Goal: Transaction & Acquisition: Book appointment/travel/reservation

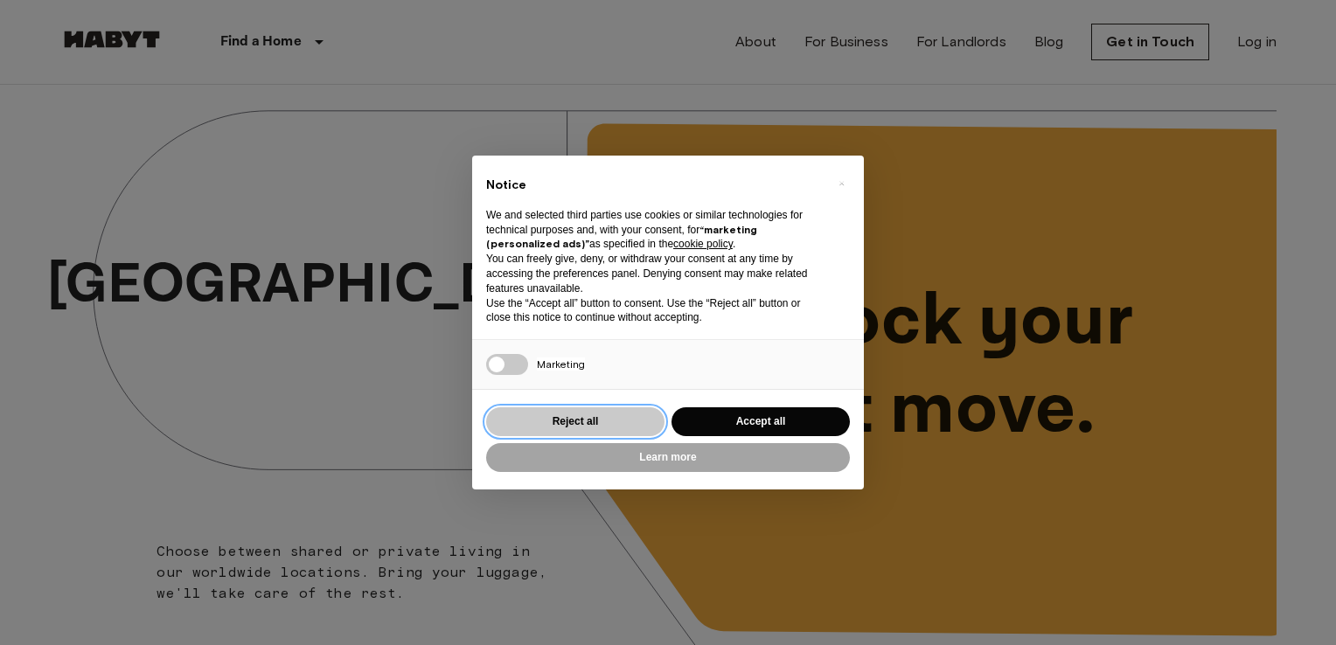
click at [573, 432] on button "Reject all" at bounding box center [575, 422] width 178 height 29
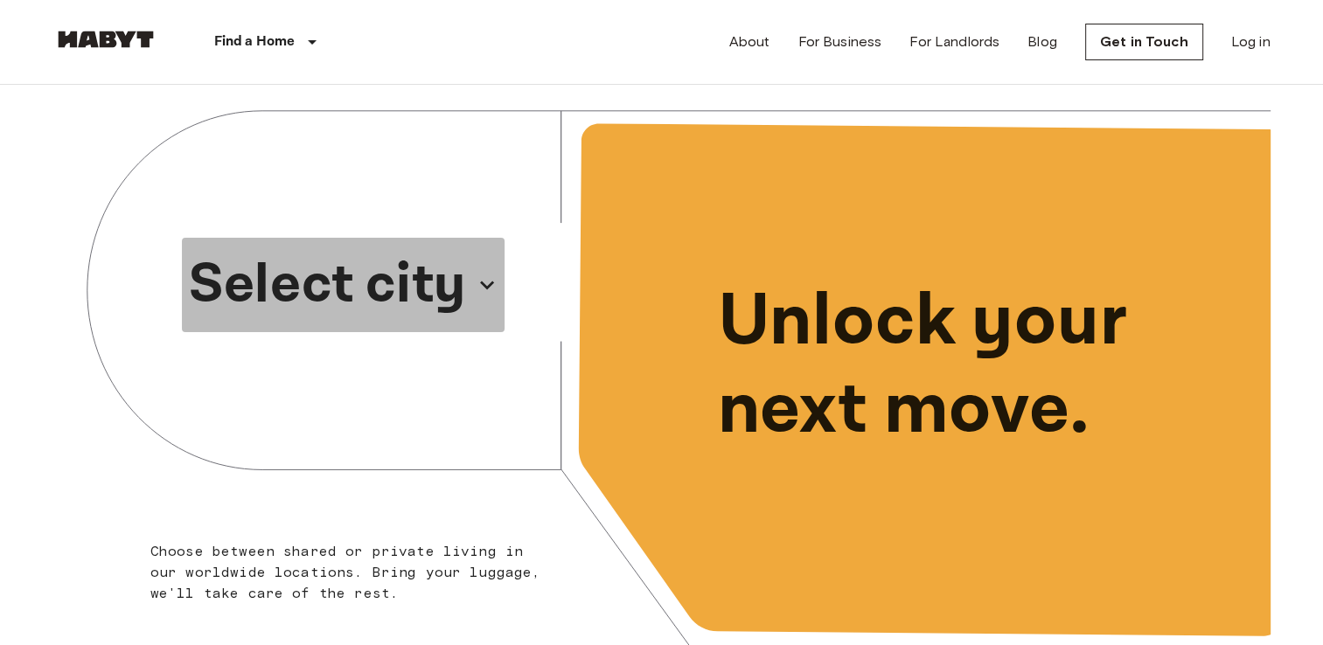
click at [454, 274] on p "Select city" at bounding box center [327, 285] width 277 height 84
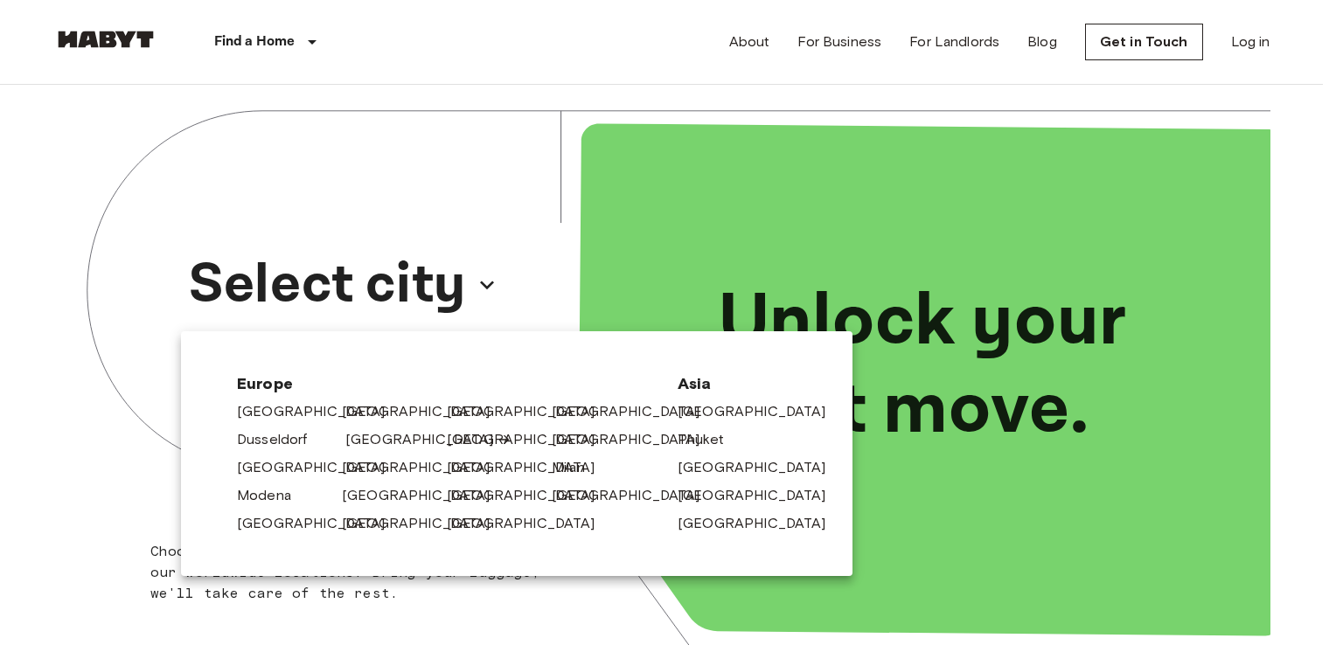
click at [378, 443] on link "[GEOGRAPHIC_DATA]" at bounding box center [428, 439] width 166 height 21
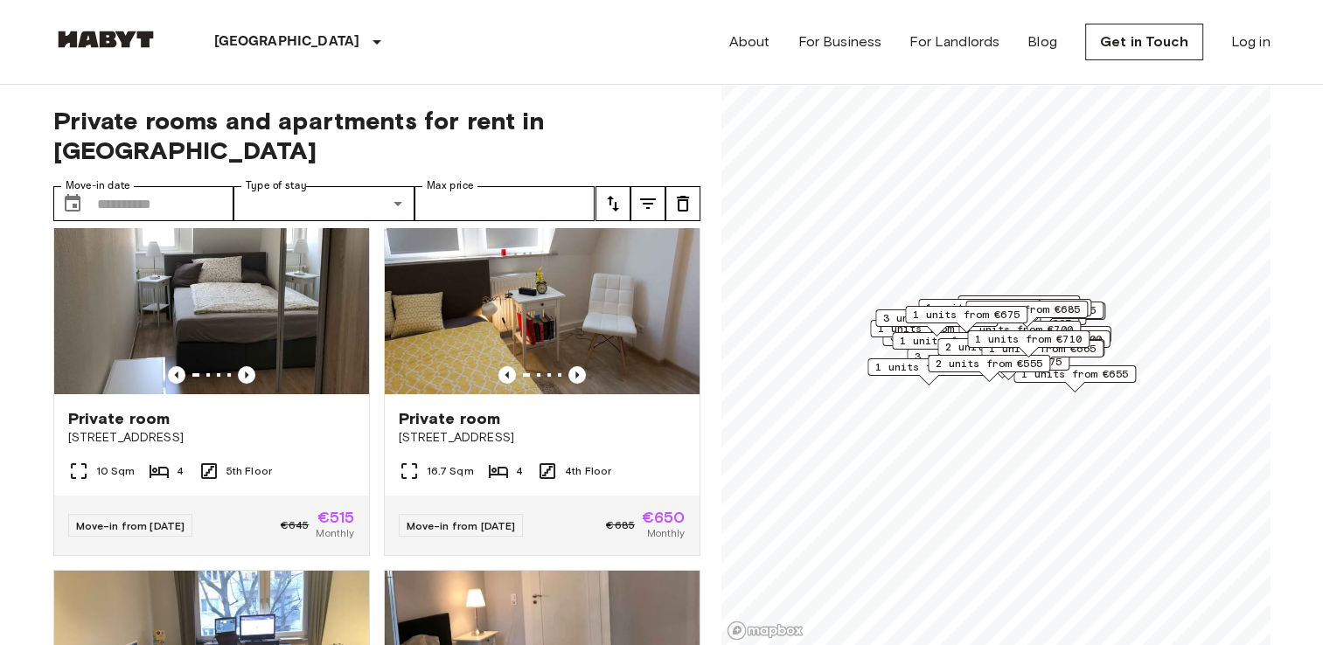
scroll to position [66, 0]
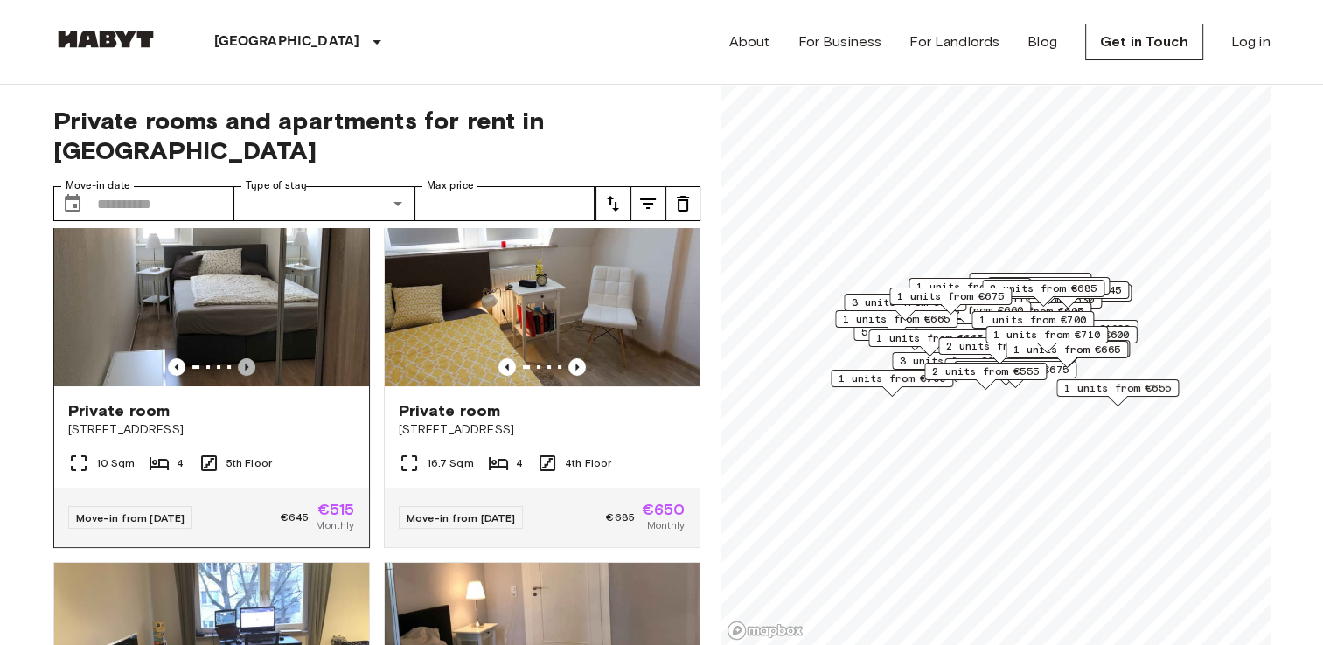
click at [245, 364] on icon "Previous image" at bounding box center [246, 367] width 3 height 7
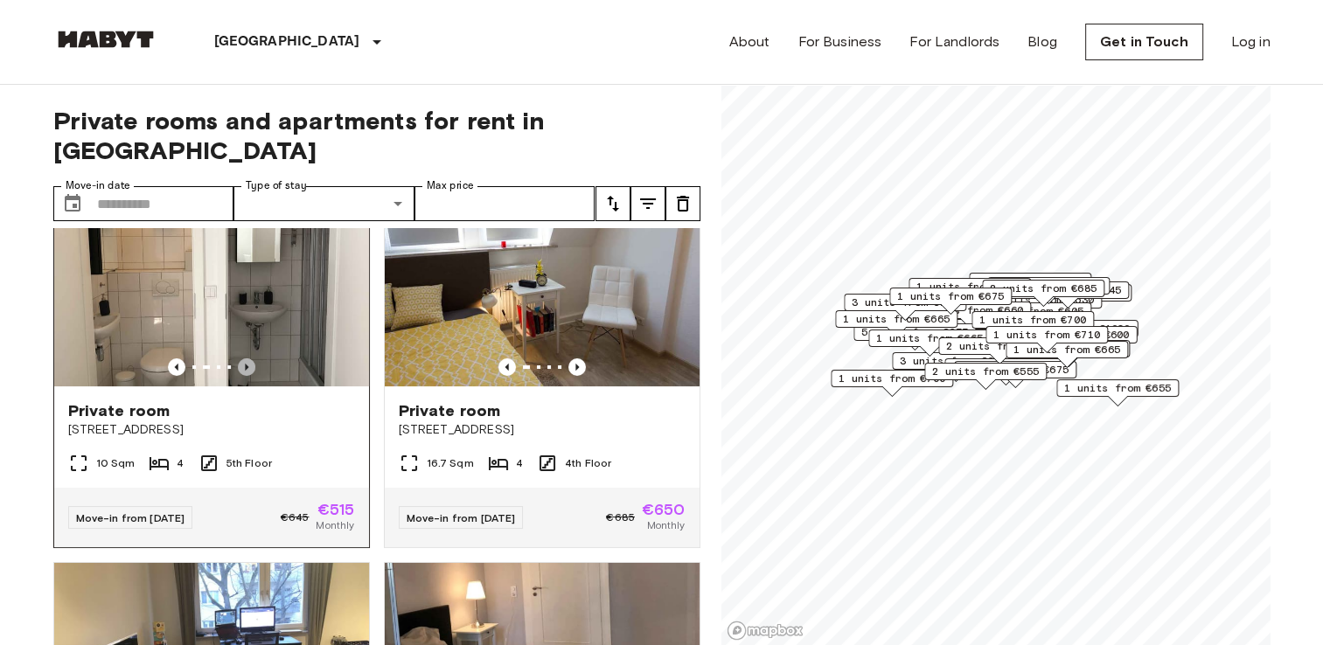
click at [245, 364] on icon "Previous image" at bounding box center [246, 367] width 3 height 7
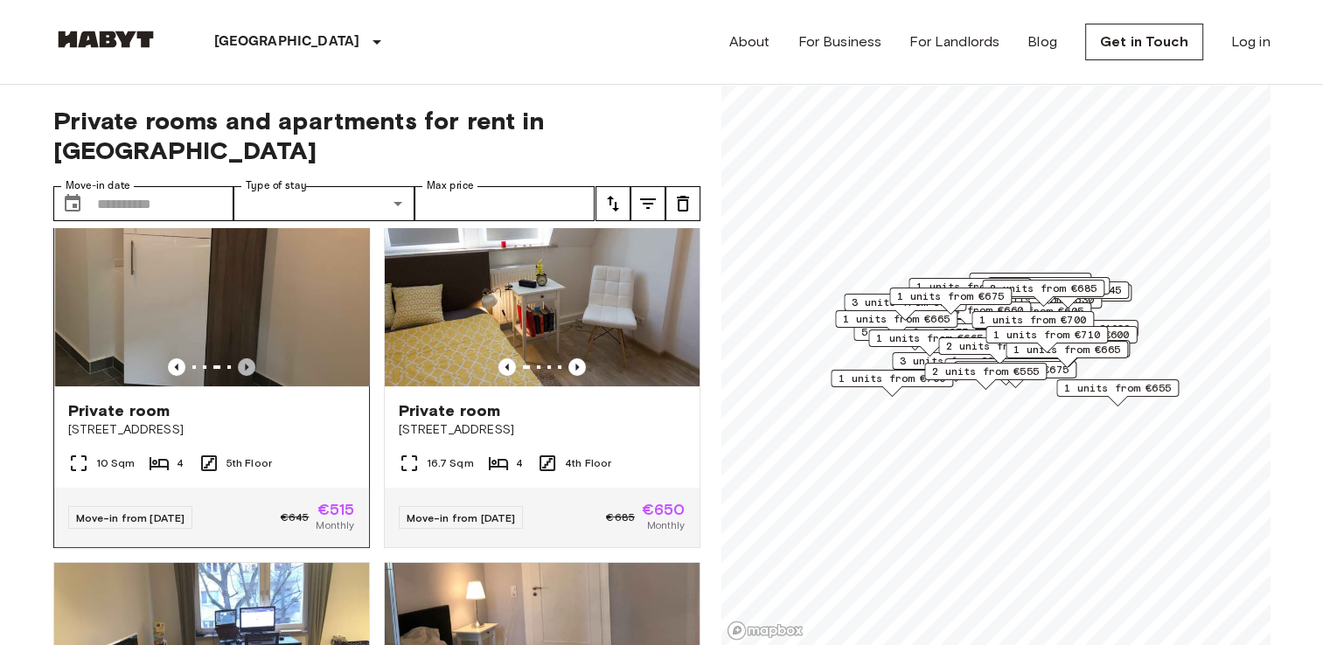
click at [245, 364] on icon "Previous image" at bounding box center [246, 367] width 3 height 7
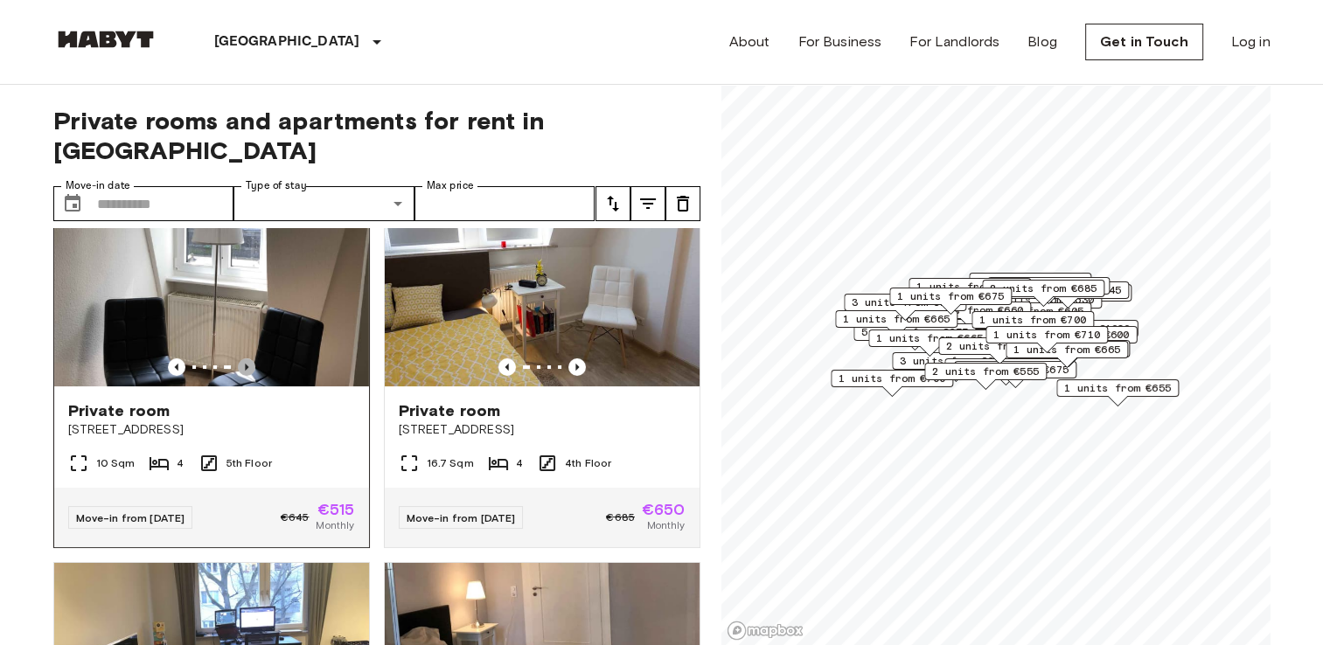
click at [245, 364] on icon "Previous image" at bounding box center [246, 367] width 3 height 7
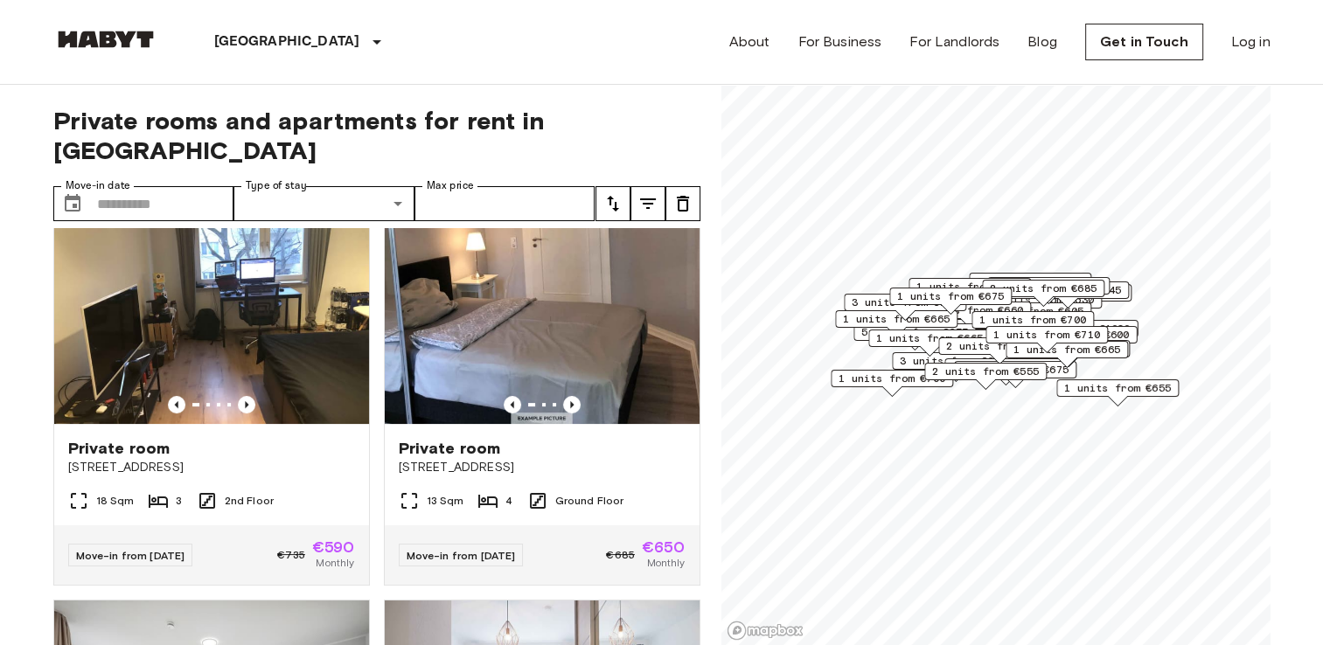
scroll to position [410, 0]
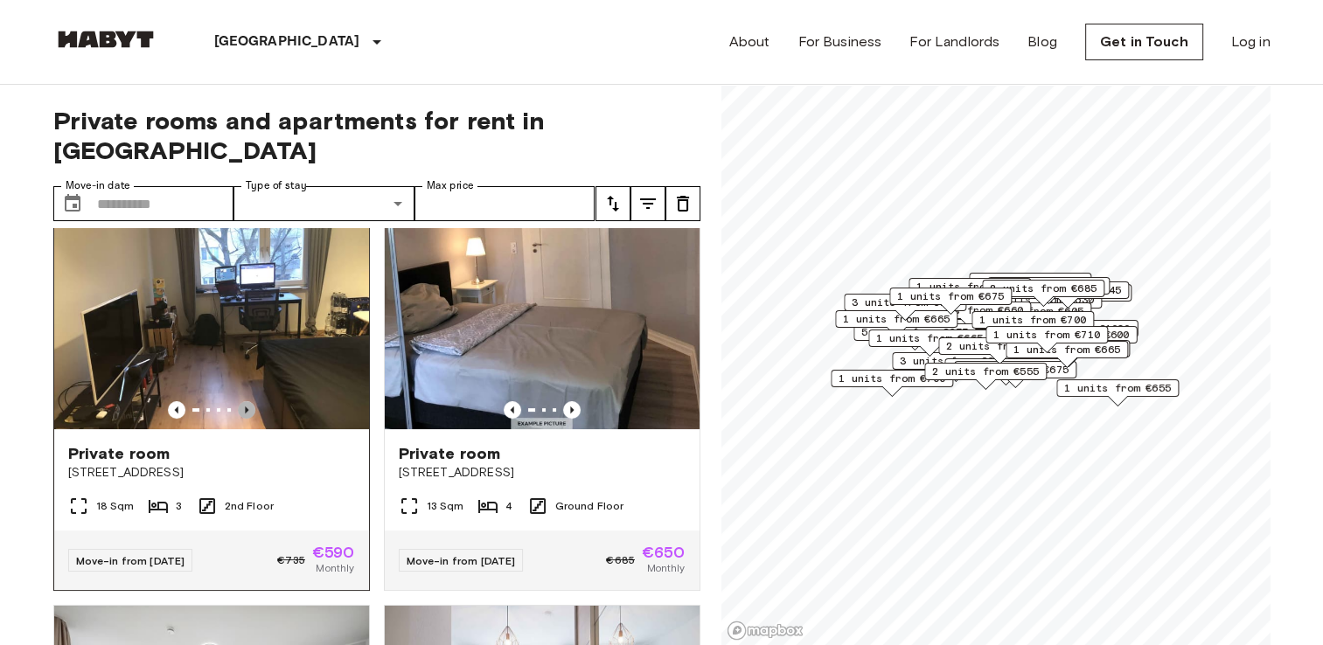
click at [245, 407] on icon "Previous image" at bounding box center [246, 410] width 3 height 7
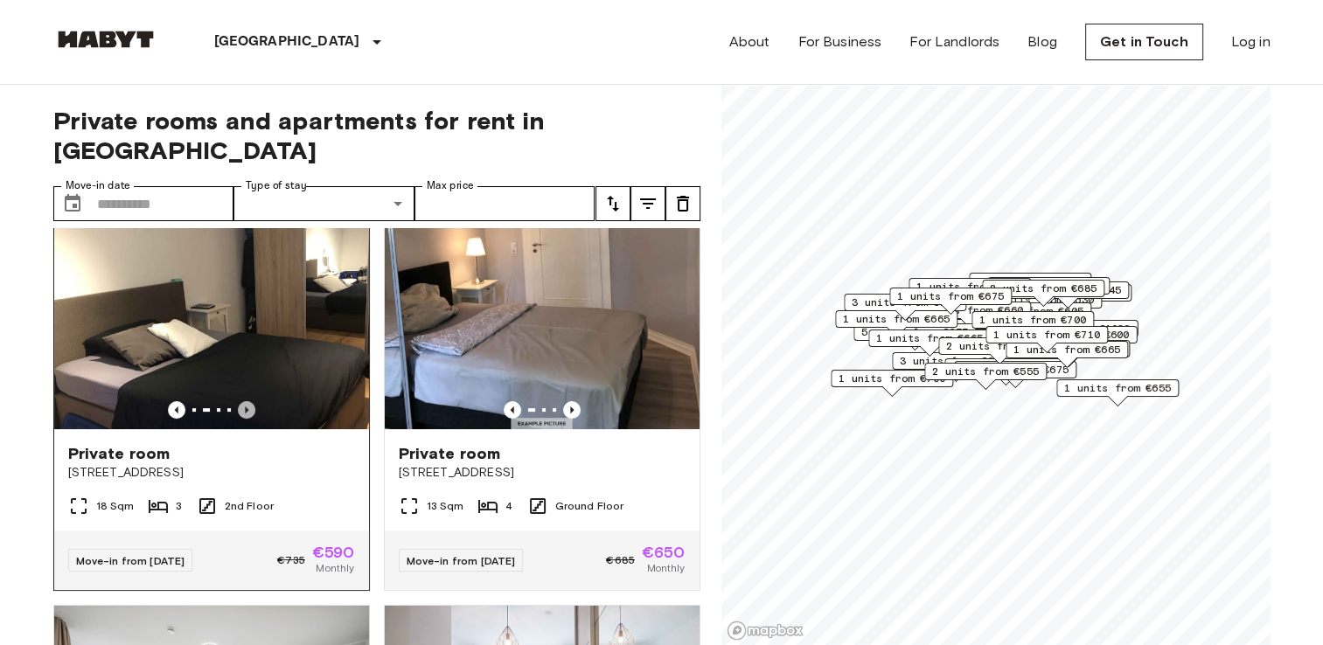
click at [245, 407] on icon "Previous image" at bounding box center [246, 410] width 3 height 7
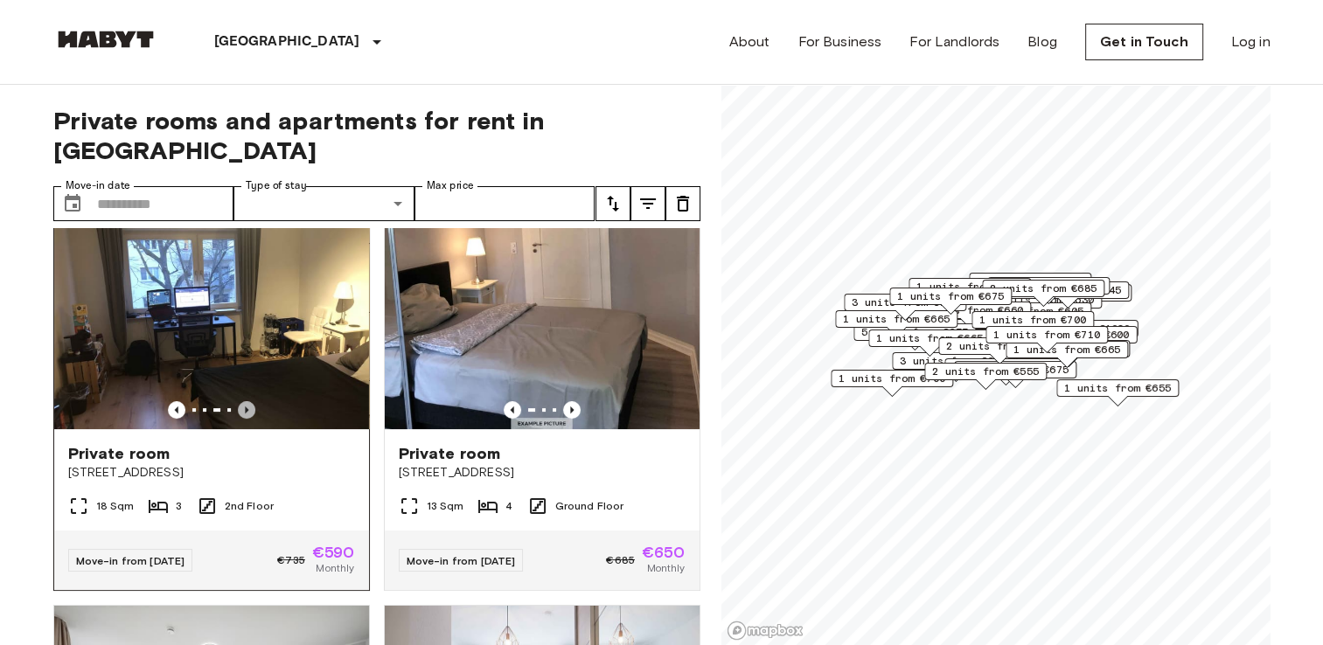
click at [245, 407] on icon "Previous image" at bounding box center [246, 410] width 3 height 7
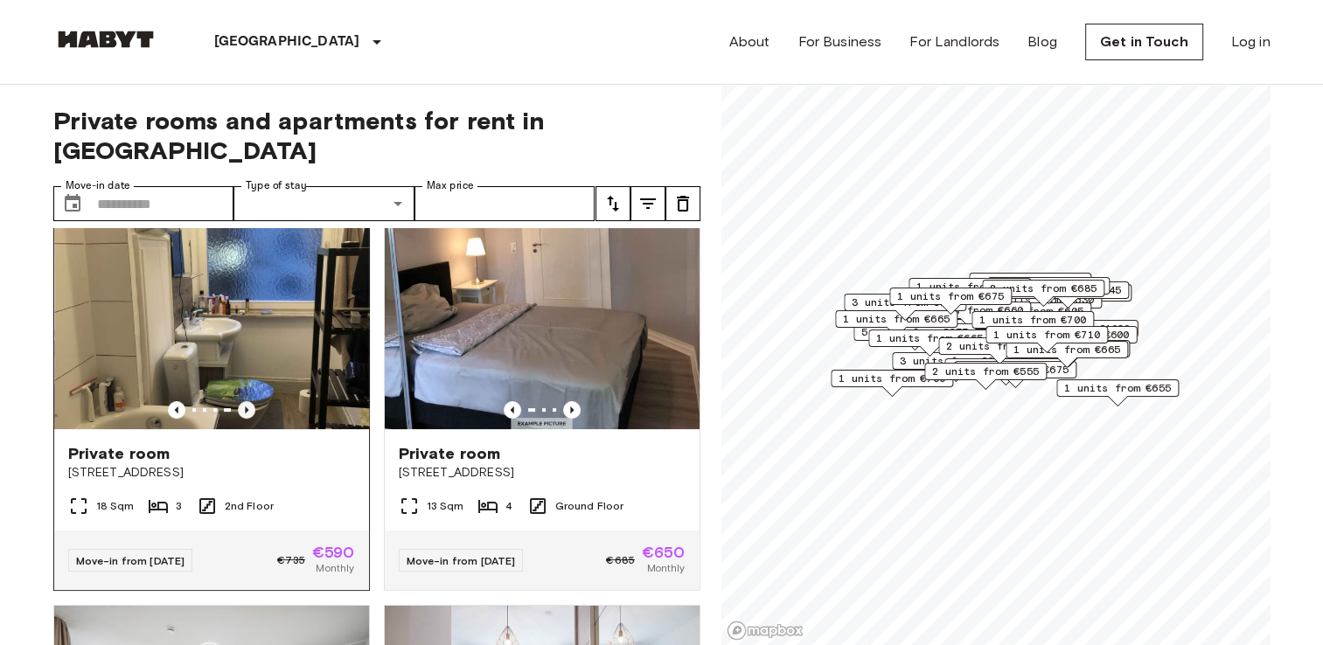
click at [245, 407] on icon "Previous image" at bounding box center [246, 410] width 3 height 7
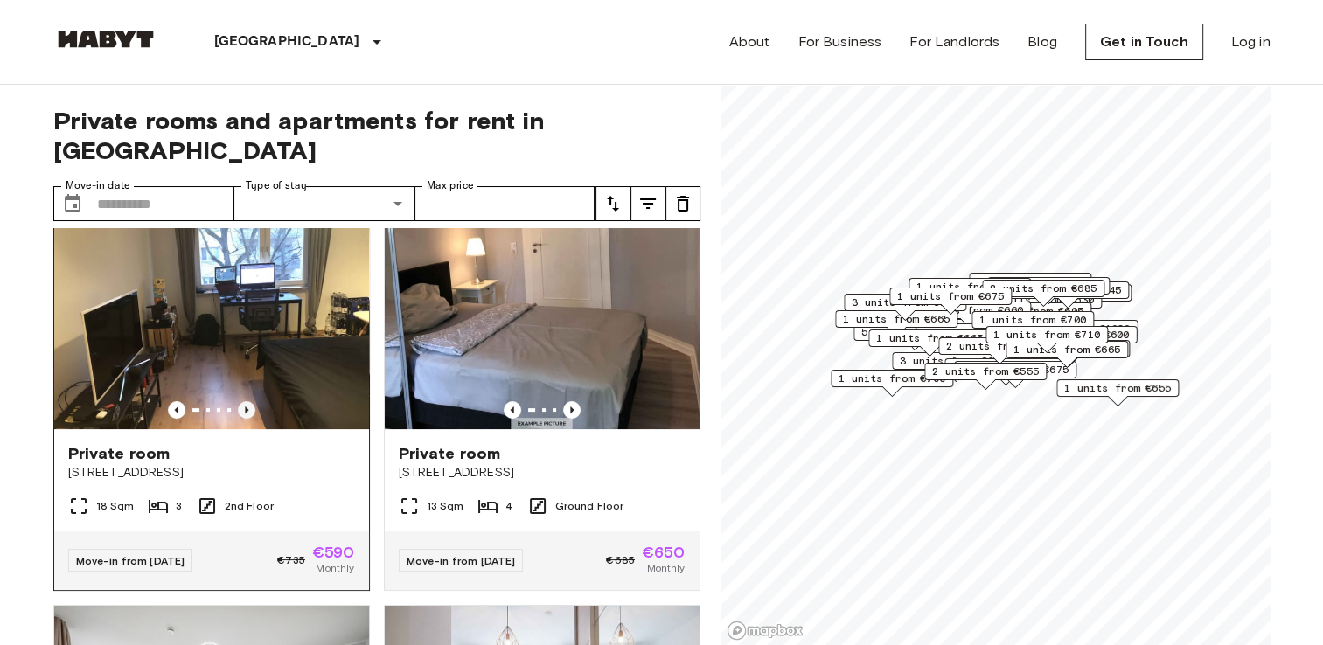
click at [245, 407] on icon "Previous image" at bounding box center [246, 410] width 3 height 7
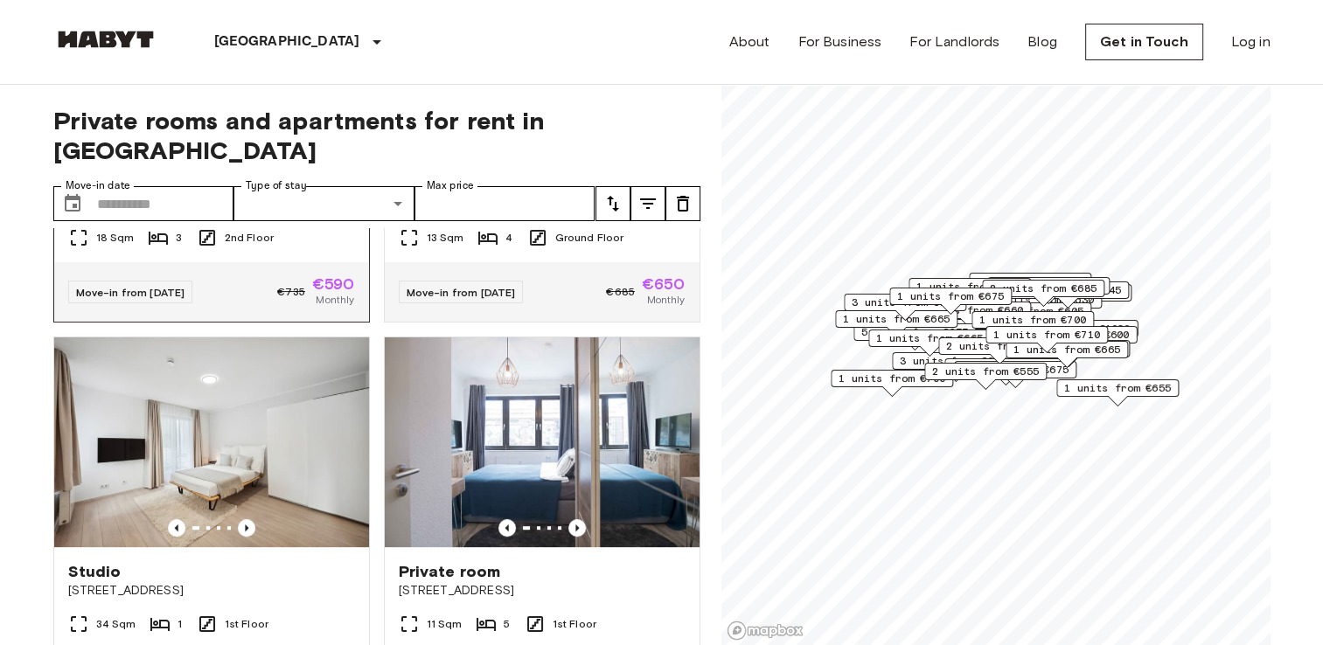
scroll to position [733, 0]
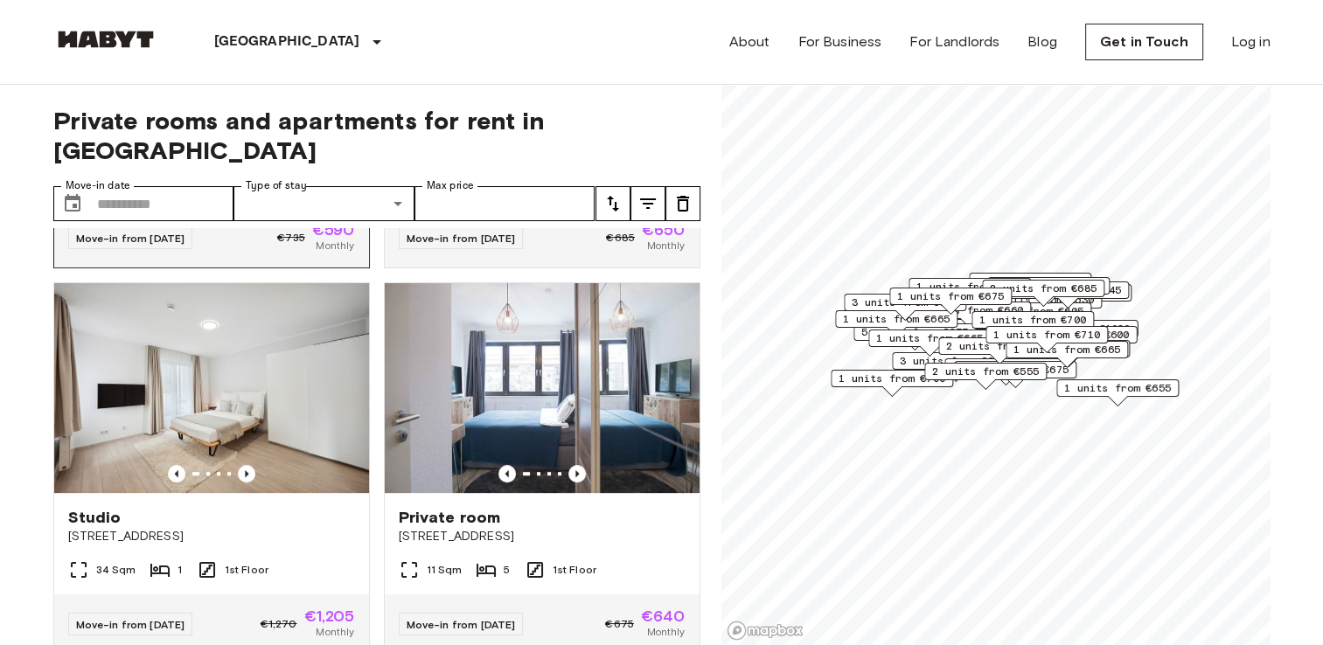
click at [241, 387] on img at bounding box center [211, 388] width 315 height 210
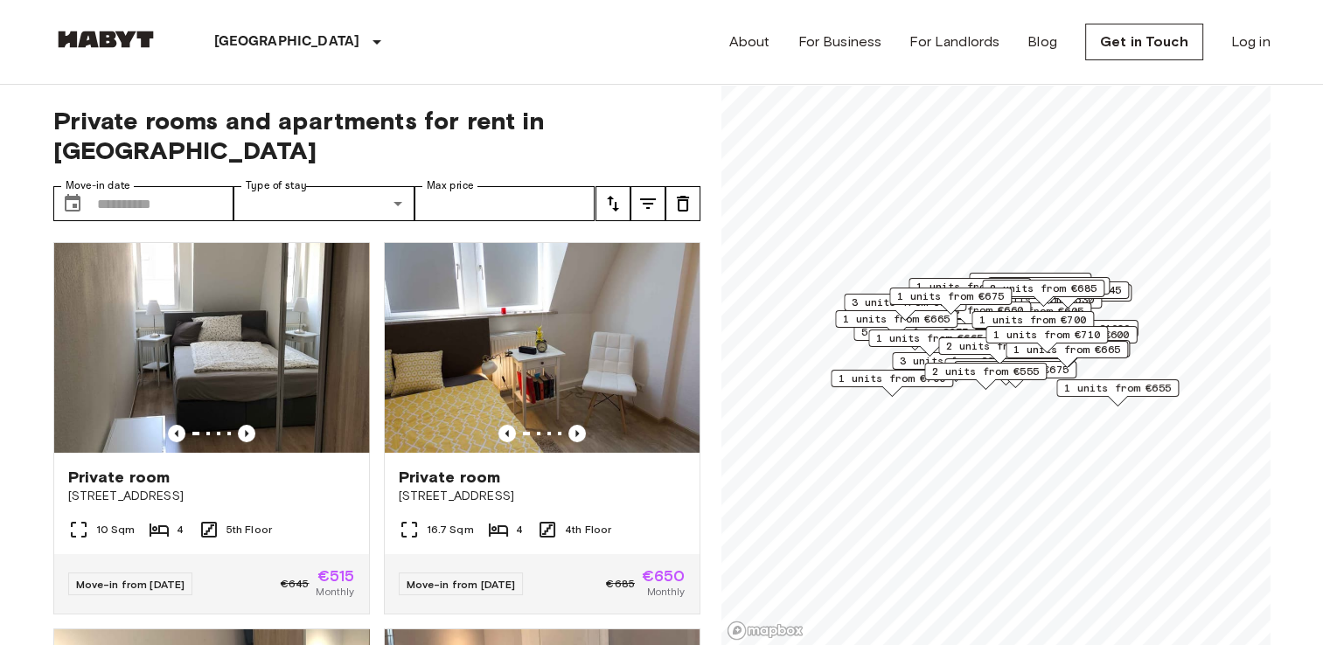
scroll to position [0, 0]
